Goal: Find specific page/section: Find specific page/section

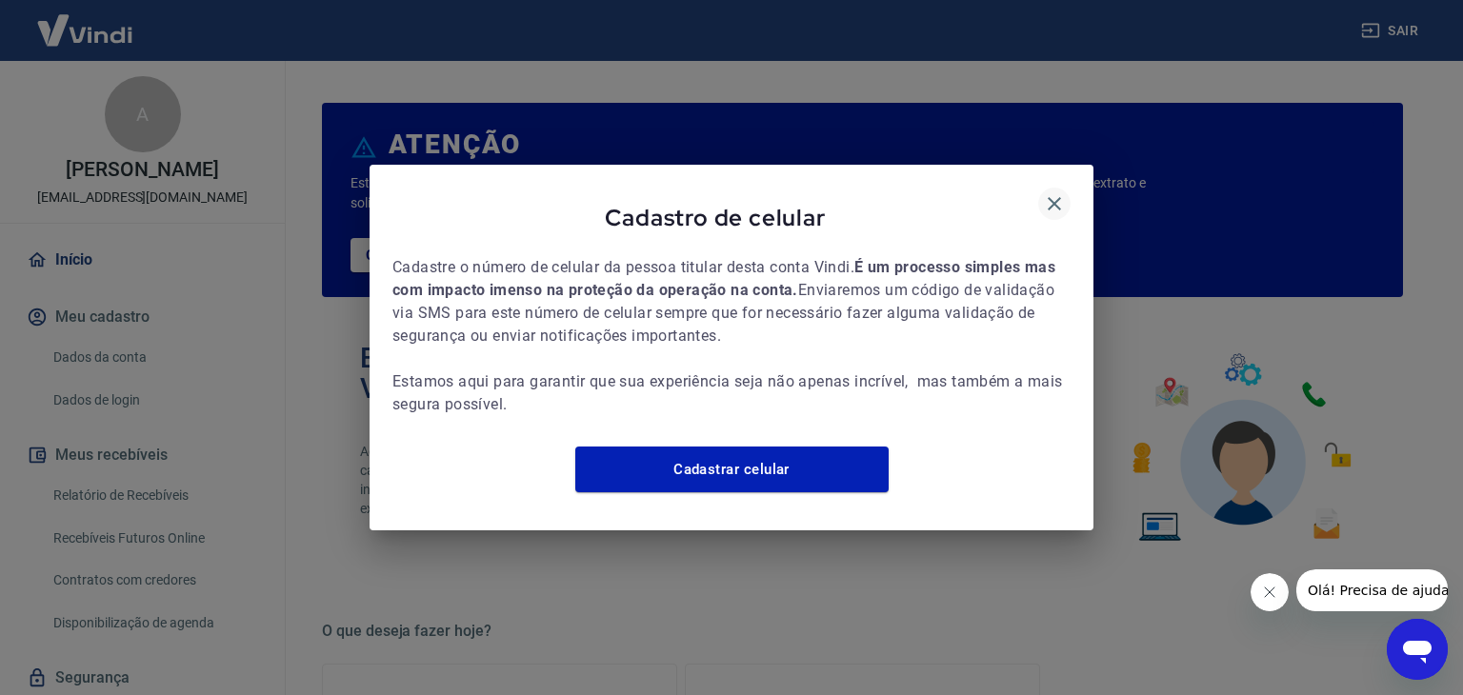
click at [1059, 192] on icon "button" at bounding box center [1054, 203] width 23 height 23
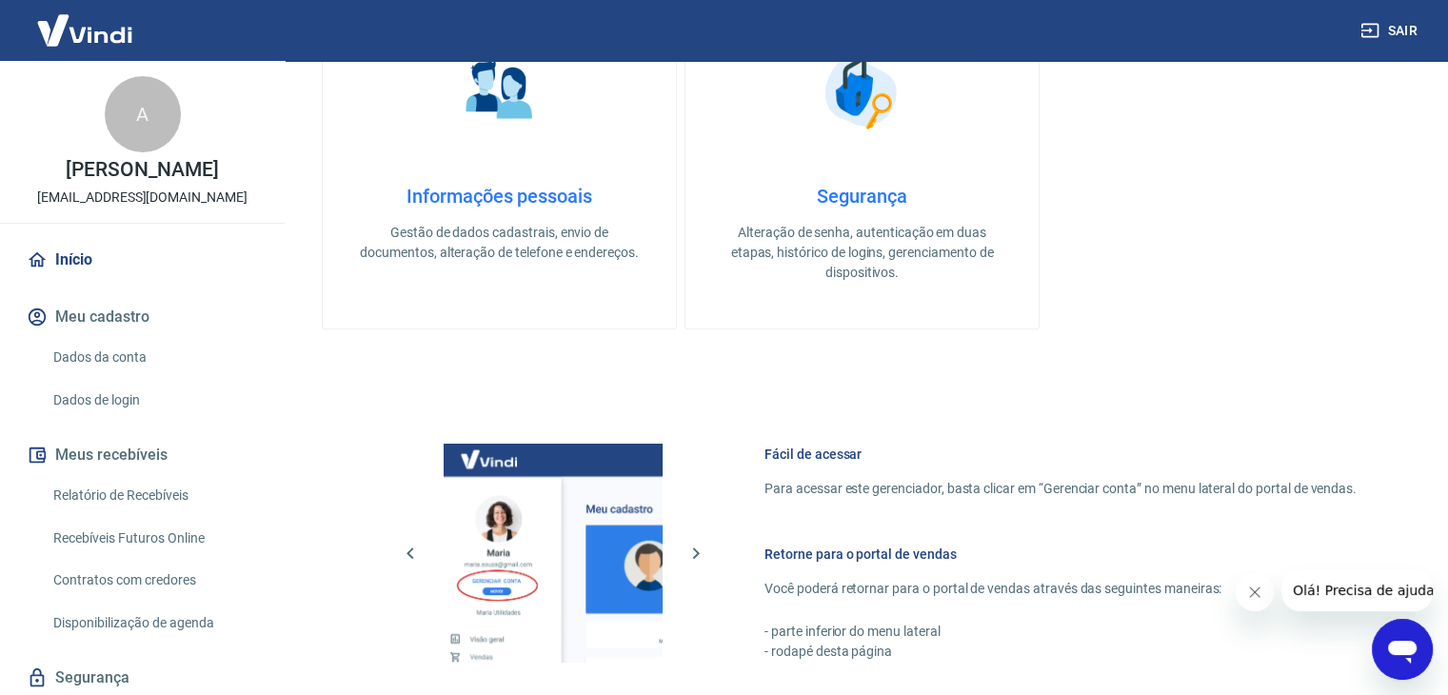
scroll to position [1006, 0]
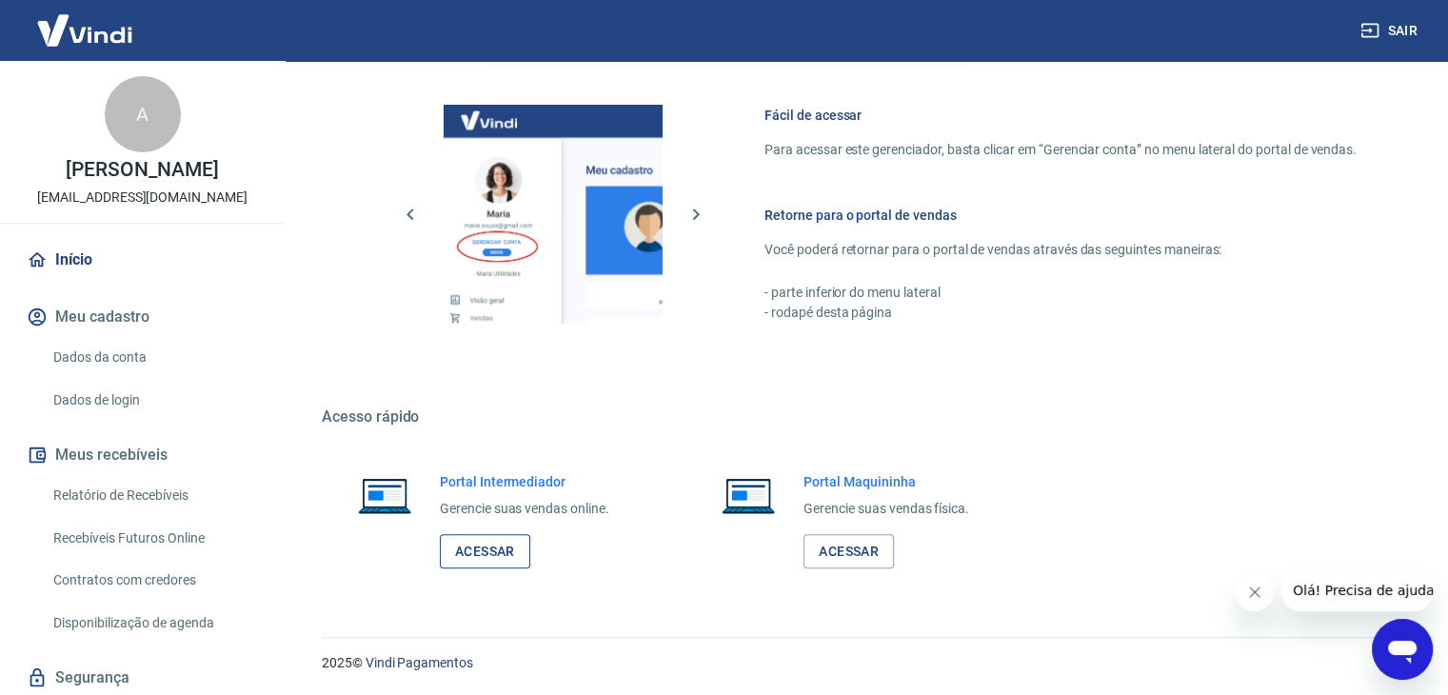
click at [487, 542] on link "Acessar" at bounding box center [485, 551] width 90 height 35
